Goal: Task Accomplishment & Management: Complete application form

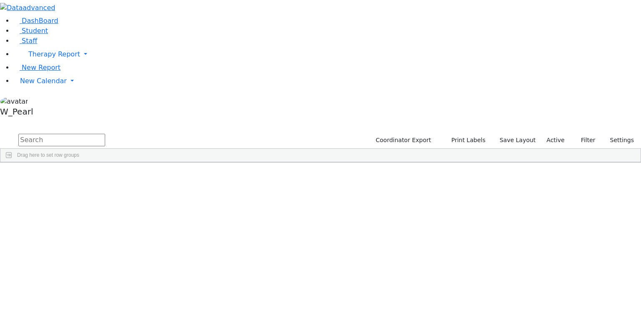
drag, startPoint x: 206, startPoint y: 44, endPoint x: 207, endPoint y: 40, distance: 4.2
click at [207, 132] on div "Coordinator Export Print Labels Save Layout Active Filter All Active Inactive A…" at bounding box center [320, 147] width 641 height 30
click at [105, 134] on input "text" at bounding box center [61, 140] width 87 height 13
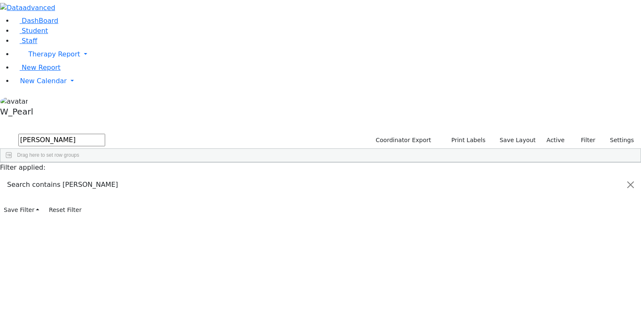
type input "[PERSON_NAME]"
click at [106, 293] on div "Mendel" at bounding box center [88, 299] width 35 height 12
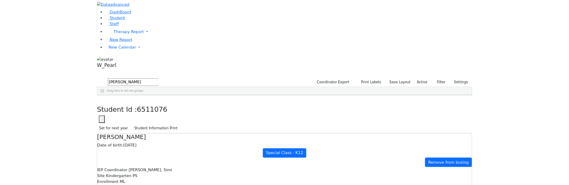
scroll to position [110, 0]
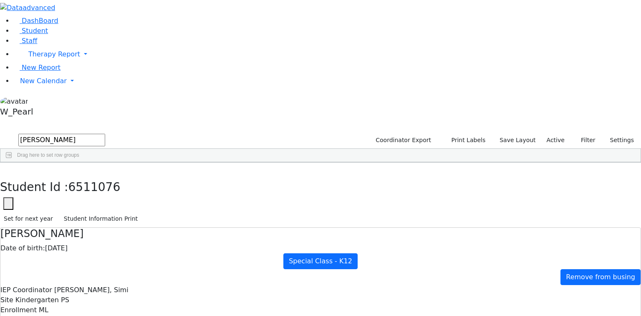
type input "[DATE]"
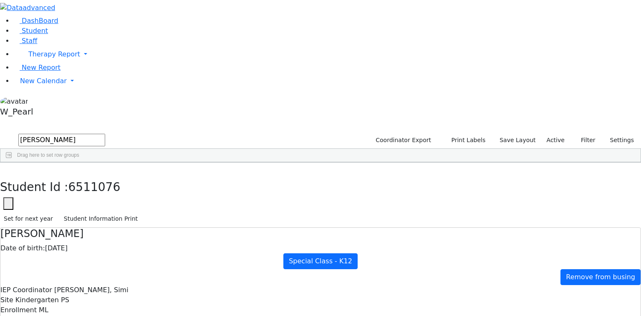
click at [8, 169] on icon "button" at bounding box center [6, 171] width 5 height 5
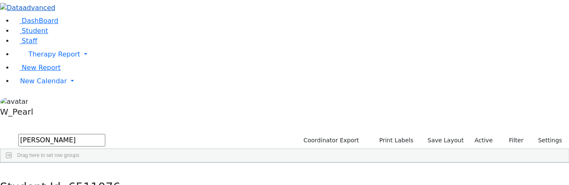
drag, startPoint x: 158, startPoint y: 39, endPoint x: 46, endPoint y: 14, distance: 114.6
type input "wieder"
click at [11, 120] on button "button" at bounding box center [5, 123] width 11 height 6
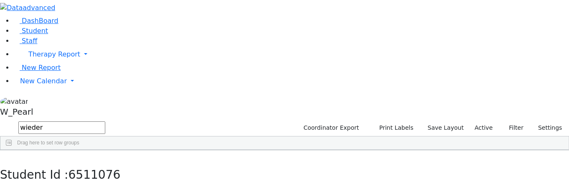
scroll to position [122, 0]
